Goal: Task Accomplishment & Management: Use online tool/utility

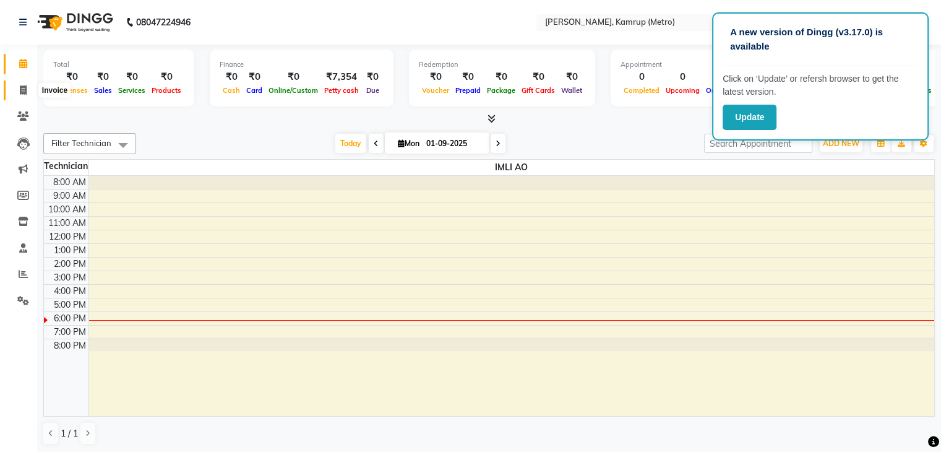
click at [21, 84] on span at bounding box center [23, 91] width 22 height 14
select select "service"
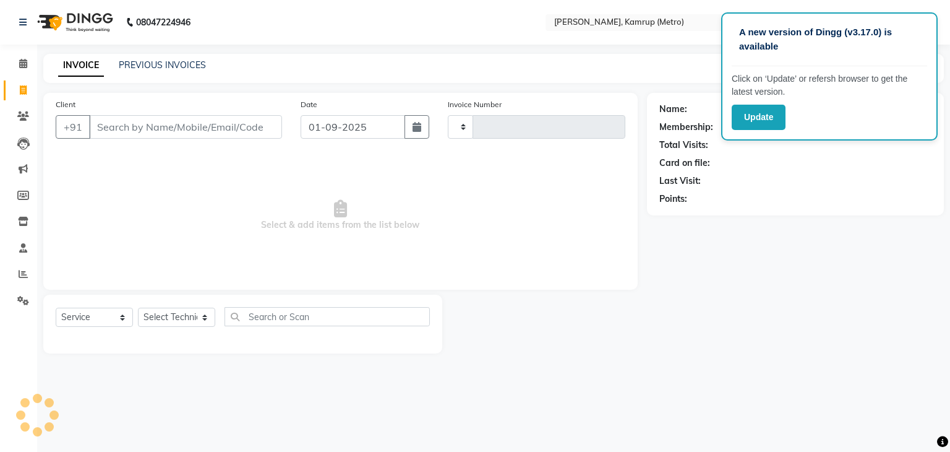
type input "0250"
select select "7190"
click at [19, 64] on icon at bounding box center [23, 63] width 8 height 9
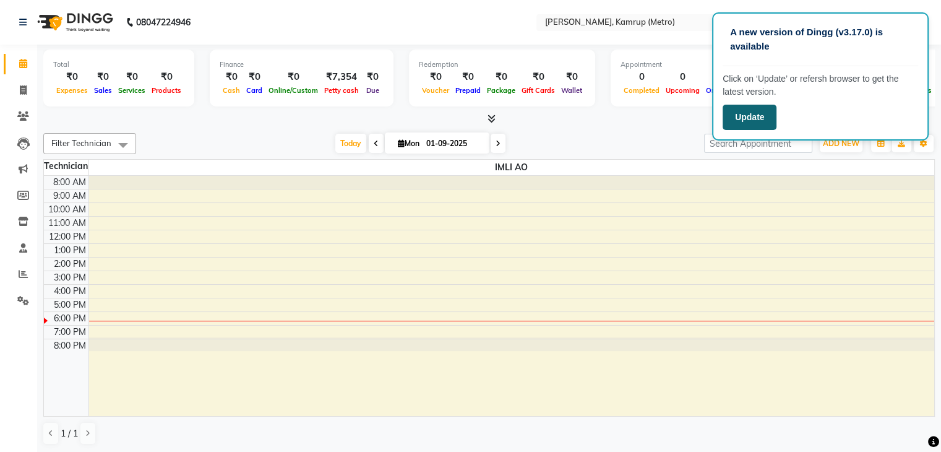
click at [754, 124] on button "Update" at bounding box center [750, 117] width 54 height 25
